Goal: Task Accomplishment & Management: Manage account settings

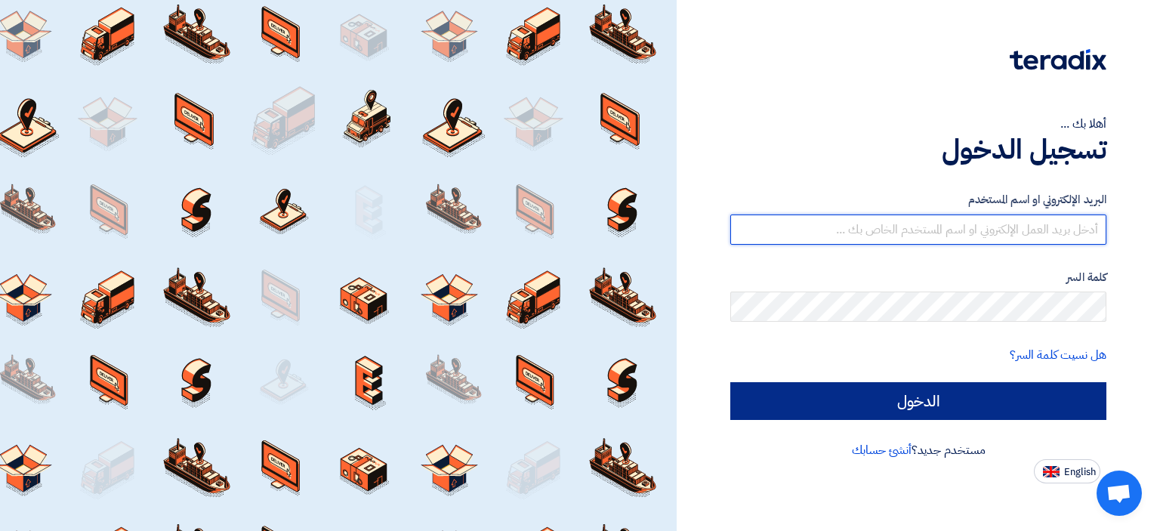
type input "[PERSON_NAME][EMAIL_ADDRESS][DOMAIN_NAME]"
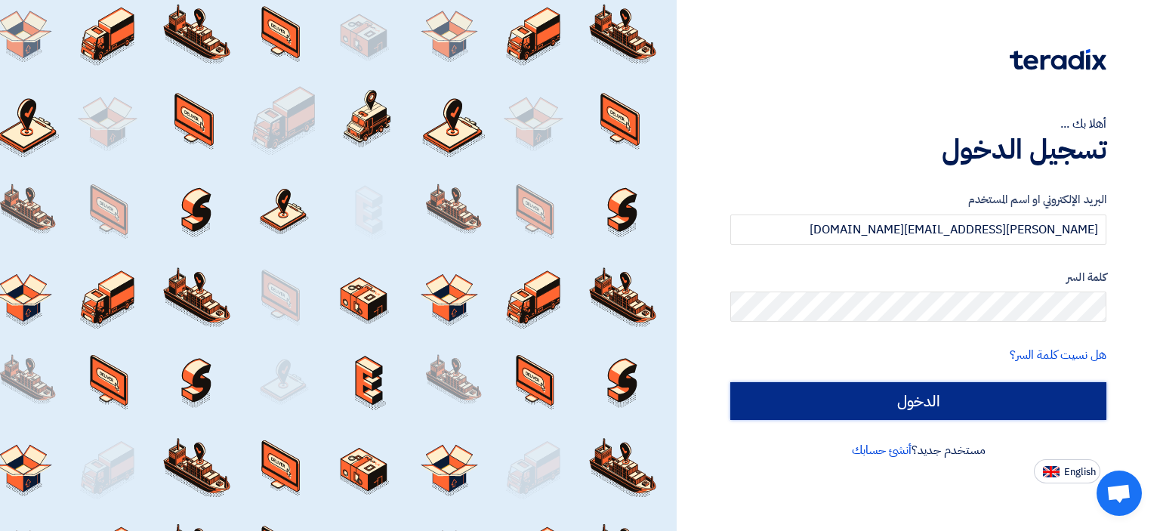
click at [1051, 395] on input "الدخول" at bounding box center [919, 401] width 376 height 38
click at [1048, 391] on input "الدخول" at bounding box center [919, 401] width 376 height 38
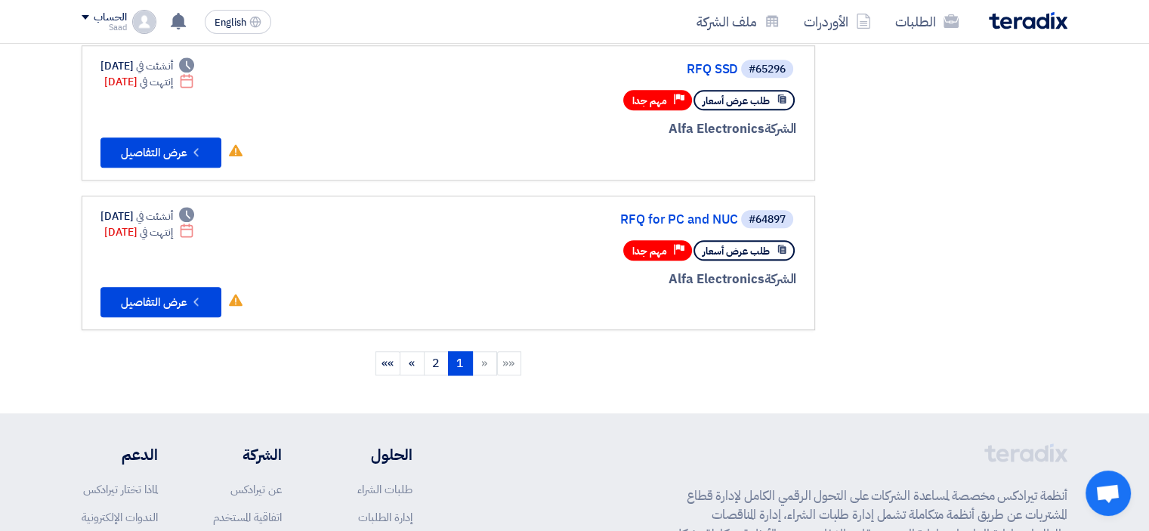
scroll to position [1554, 0]
